Goal: Information Seeking & Learning: Understand process/instructions

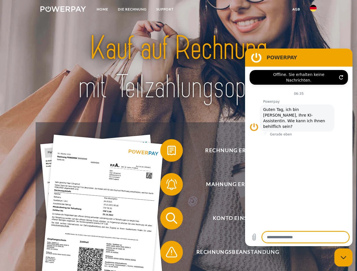
click at [63, 10] on img at bounding box center [62, 9] width 45 height 6
click at [313, 10] on img at bounding box center [312, 8] width 7 height 7
click at [296, 9] on link "agb" at bounding box center [296, 9] width 18 height 10
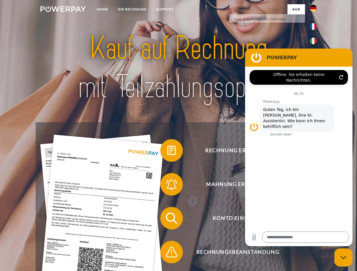
click at [167, 152] on span at bounding box center [163, 150] width 28 height 28
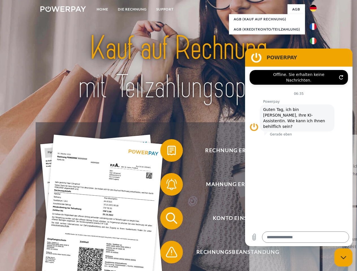
click at [167, 185] on span at bounding box center [163, 184] width 28 height 28
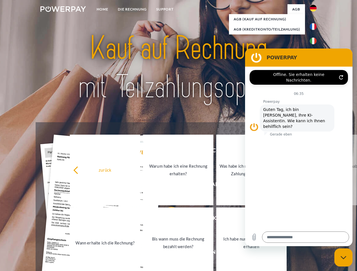
click at [167, 219] on link "Bis wann muss die Rechnung bezahlt werden?" at bounding box center [178, 242] width 70 height 71
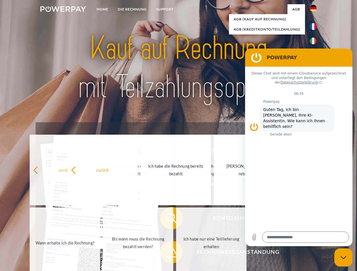
click at [167, 253] on span at bounding box center [163, 252] width 28 height 28
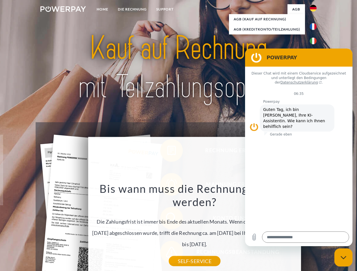
click at [343, 257] on icon "Messaging-Fenster schließen" at bounding box center [343, 258] width 6 height 4
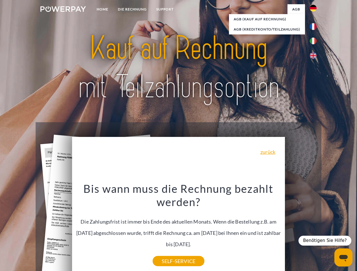
type textarea "*"
